Goal: Task Accomplishment & Management: Manage account settings

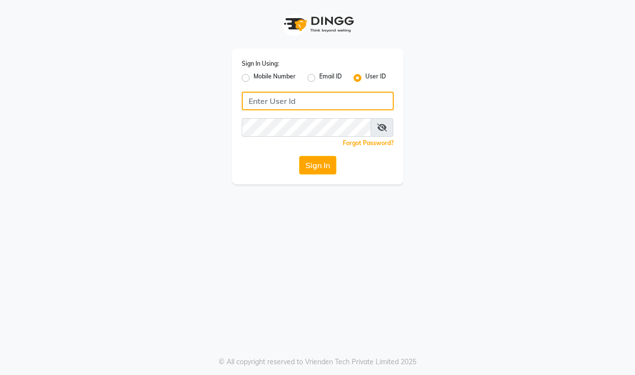
click at [288, 106] on input "Username" at bounding box center [318, 101] width 152 height 19
type input "Gangaspa2"
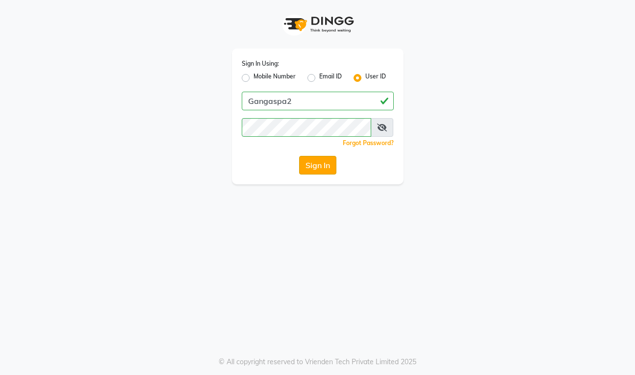
click at [326, 168] on button "Sign In" at bounding box center [317, 165] width 37 height 19
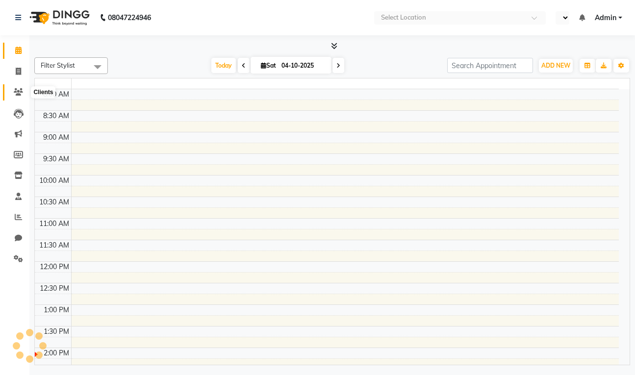
click at [16, 96] on icon at bounding box center [18, 91] width 9 height 7
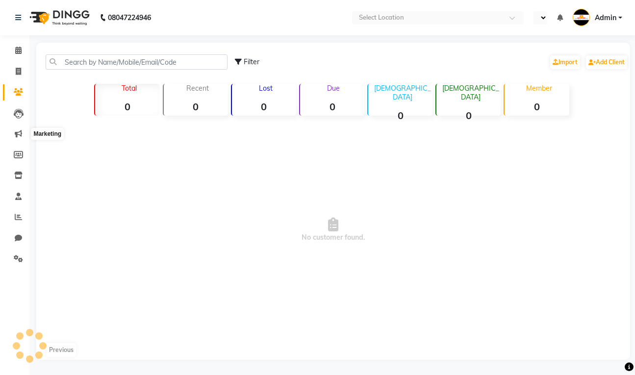
click at [19, 92] on icon at bounding box center [18, 91] width 9 height 7
select select "en"
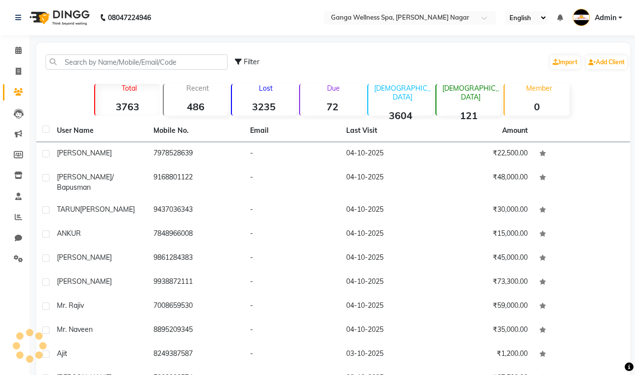
click at [20, 94] on icon at bounding box center [18, 91] width 9 height 7
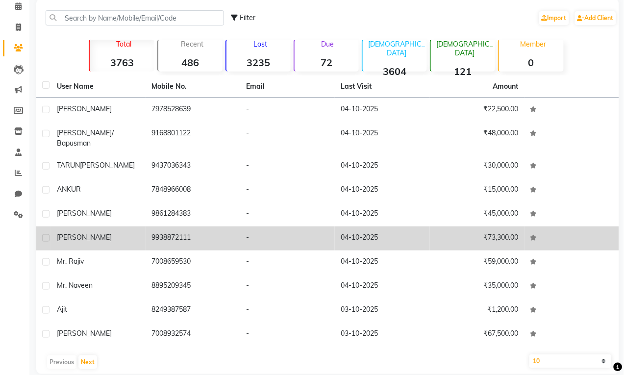
scroll to position [57, 0]
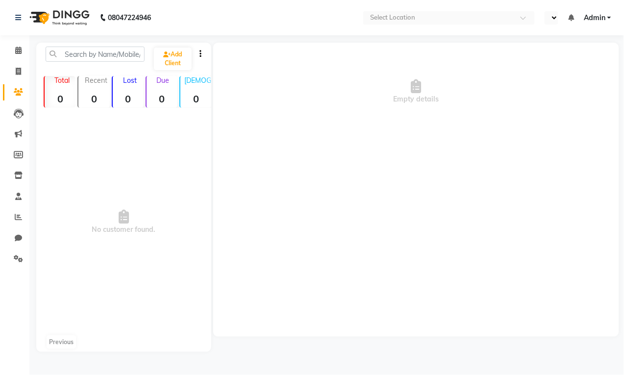
select select "en"
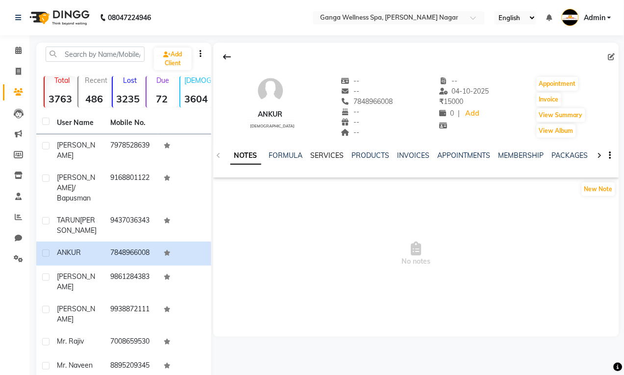
click at [332, 158] on link "SERVICES" at bounding box center [327, 155] width 33 height 9
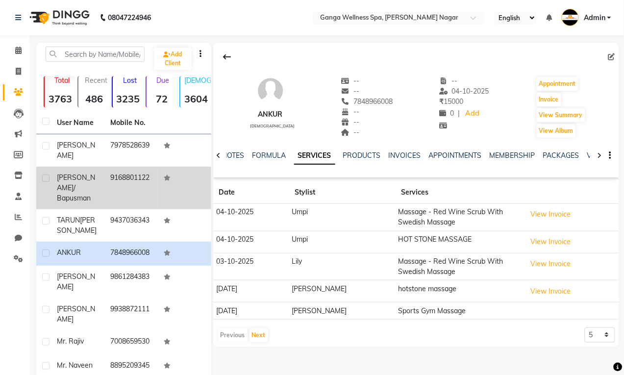
click at [123, 184] on td "9168801122" at bounding box center [130, 188] width 53 height 43
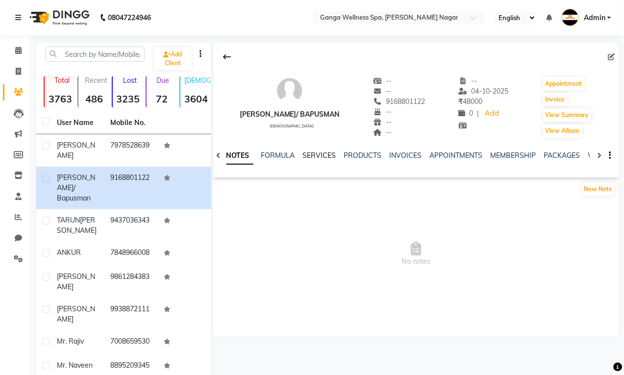
click at [315, 154] on link "SERVICES" at bounding box center [319, 155] width 33 height 9
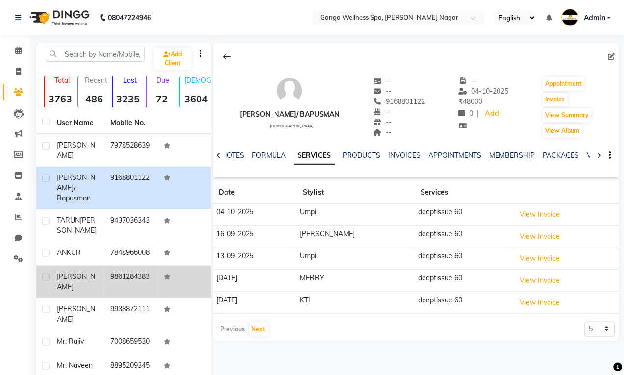
click at [137, 288] on td "9861284383" at bounding box center [130, 282] width 53 height 32
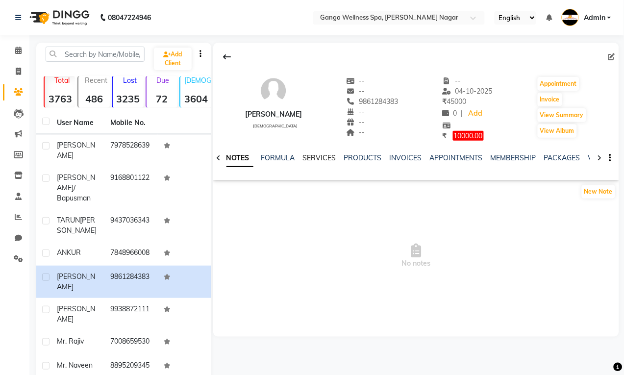
click at [310, 158] on link "SERVICES" at bounding box center [319, 157] width 33 height 9
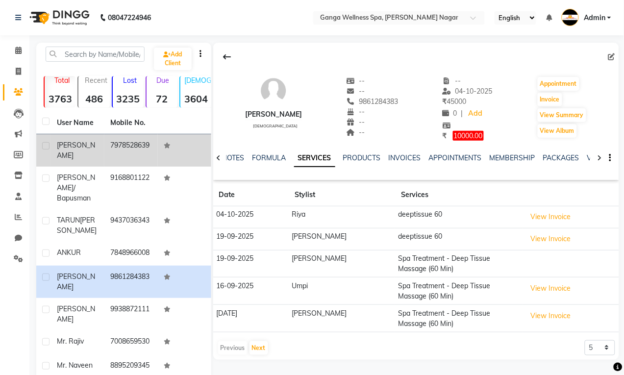
click at [116, 148] on td "7978528639" at bounding box center [130, 150] width 53 height 32
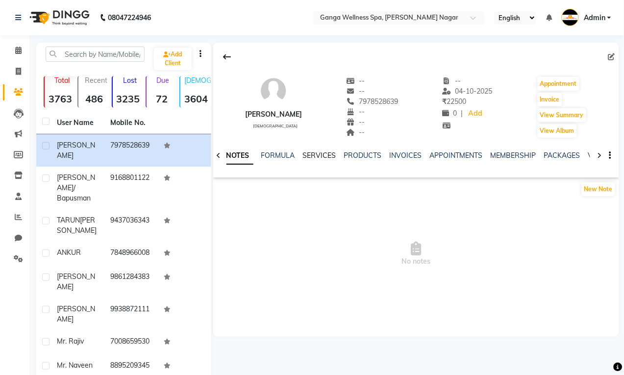
click at [319, 155] on link "SERVICES" at bounding box center [319, 155] width 33 height 9
